Goal: Task Accomplishment & Management: Complete application form

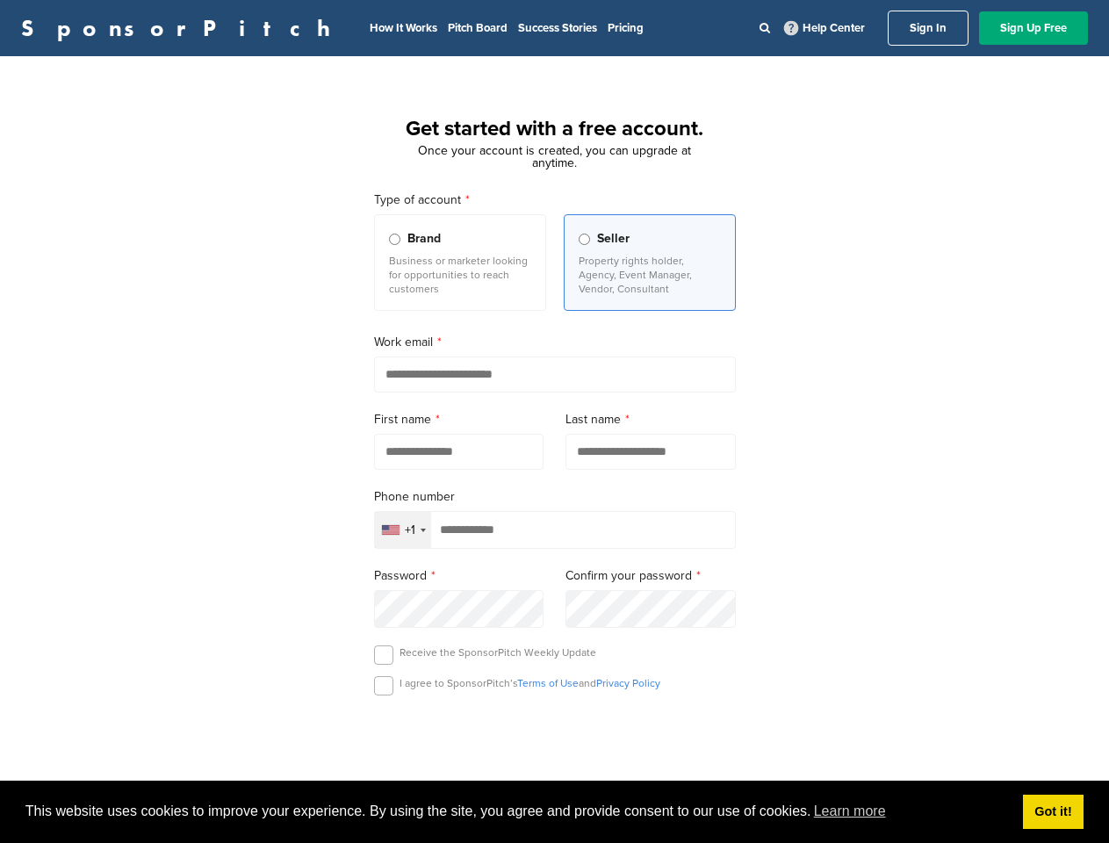
click at [554, 422] on form "Type of account Brand Business or marketer looking for opportunities to reach c…" at bounding box center [555, 688] width 362 height 994
click at [554, 813] on span "This website uses cookies to improve your experience. By using the site, you ag…" at bounding box center [517, 812] width 984 height 26
click at [403, 533] on div "+1" at bounding box center [403, 530] width 56 height 36
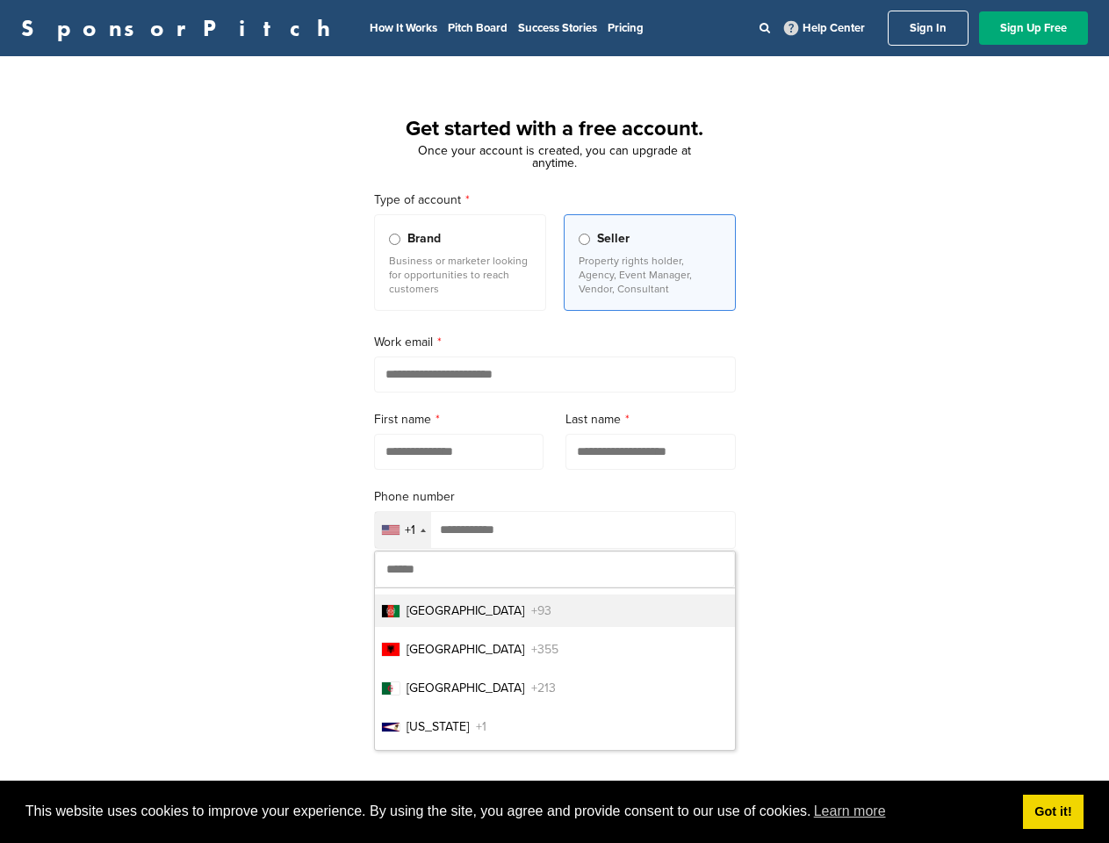
click at [554, 842] on html "This website uses cookies to improve your experience. By using the site, you ag…" at bounding box center [554, 421] width 1109 height 843
